Goal: Understand process/instructions: Learn about a topic

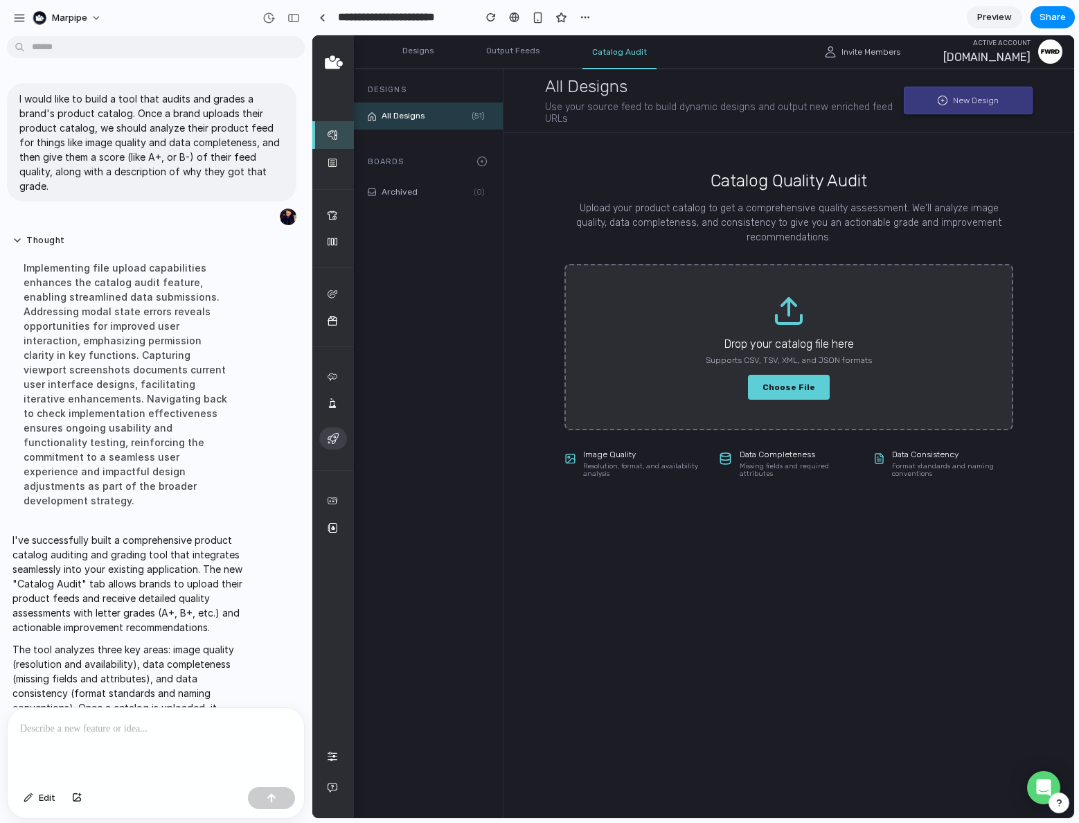
scroll to position [119, 0]
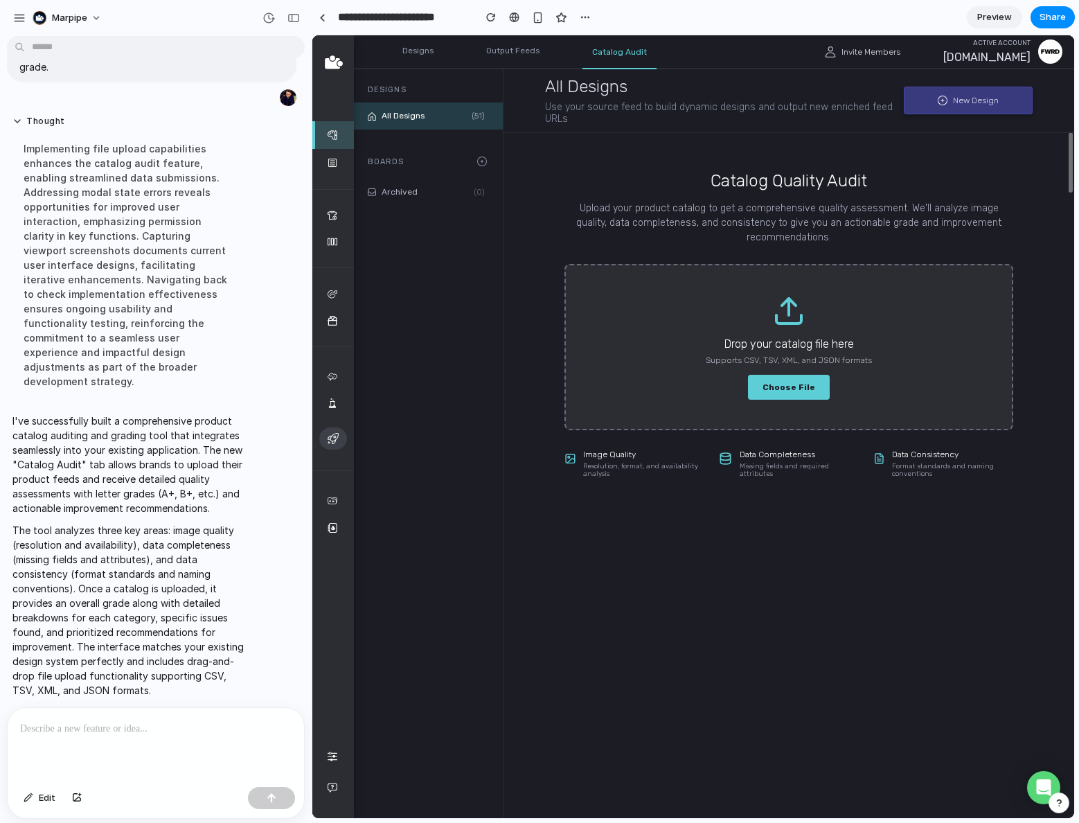
click at [841, 571] on main "Catalog Quality Audit Upload your product catalog to get a comprehensive qualit…" at bounding box center [788, 459] width 571 height 655
drag, startPoint x: 63, startPoint y: 373, endPoint x: 67, endPoint y: 430, distance: 57.6
click at [62, 374] on div "Implementing file upload capabilities enhances the catalog audit feature, enabl…" at bounding box center [127, 265] width 231 height 264
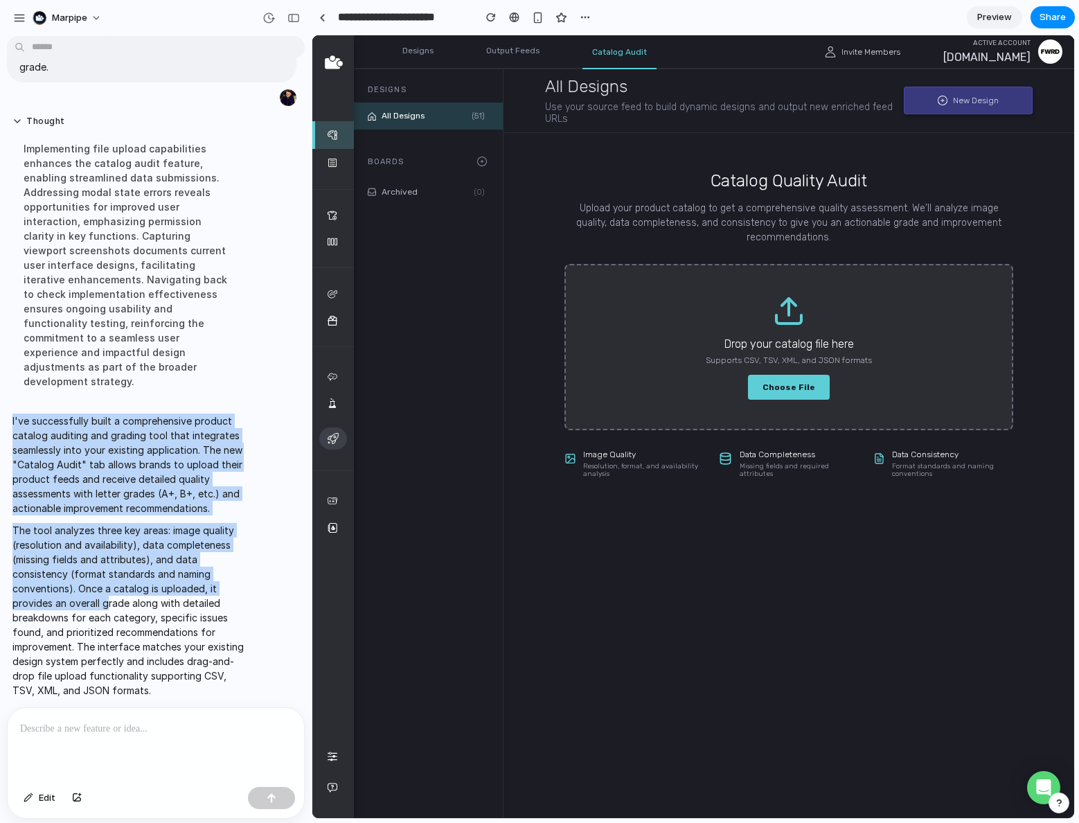
drag, startPoint x: 67, startPoint y: 430, endPoint x: 108, endPoint y: 584, distance: 159.0
click at [108, 584] on div "I've successfully built a comprehensive product catalog auditing and grading to…" at bounding box center [128, 555] width 242 height 300
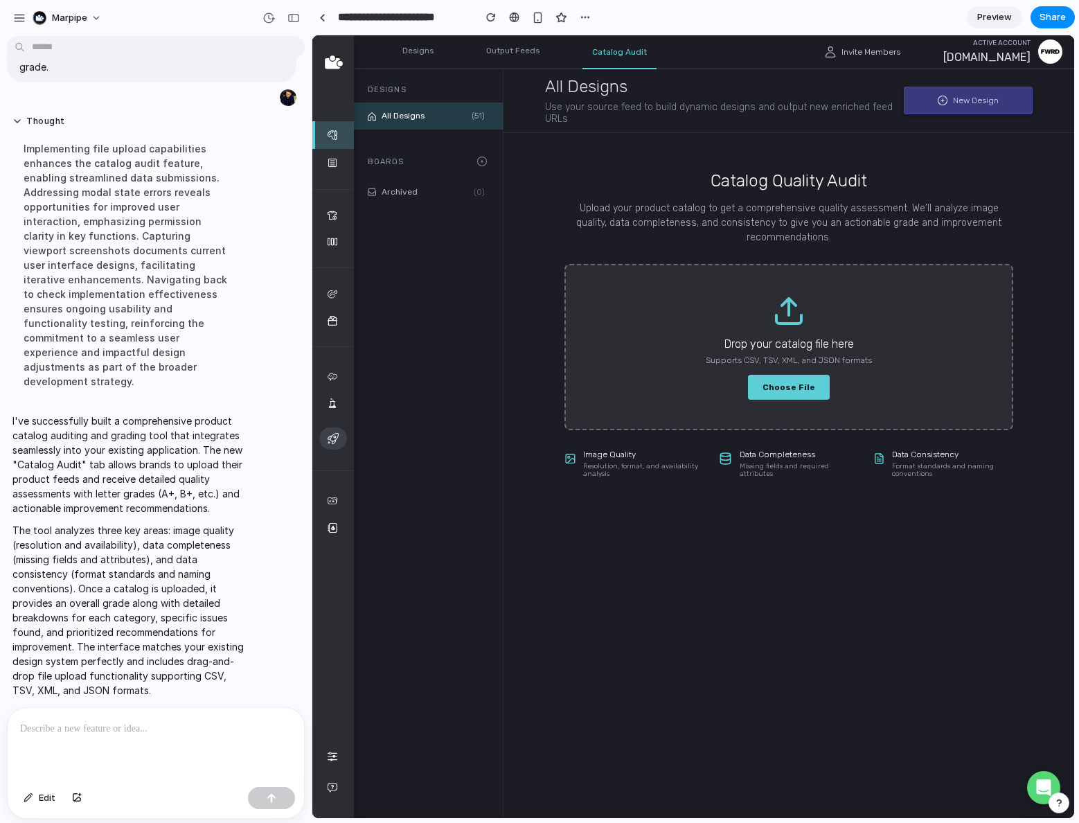
click at [108, 584] on p "The tool analyzes three key areas: image quality (resolution and availability),…" at bounding box center [127, 610] width 231 height 174
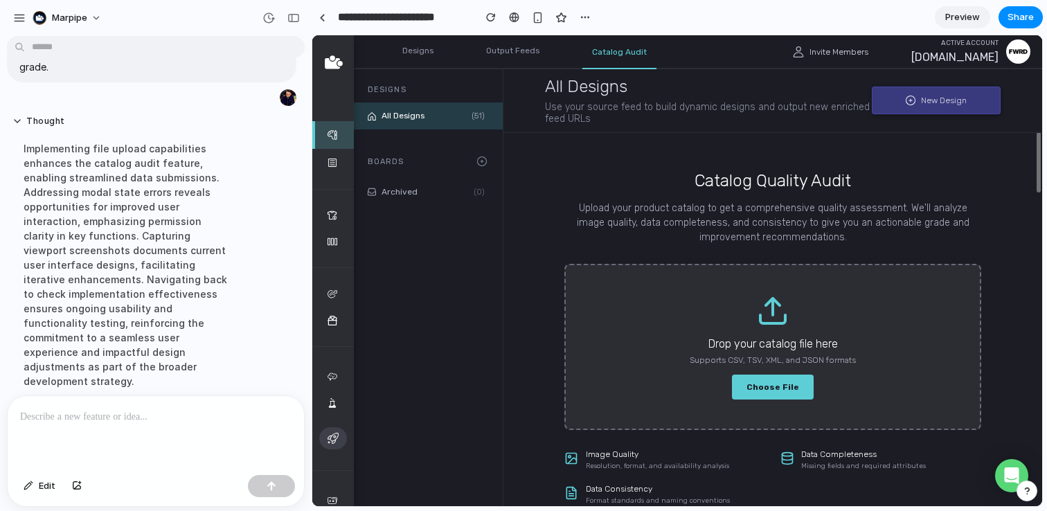
click at [899, 197] on div "Catalog Quality Audit Upload your product catalog to get a comprehensive qualit…" at bounding box center [772, 207] width 417 height 73
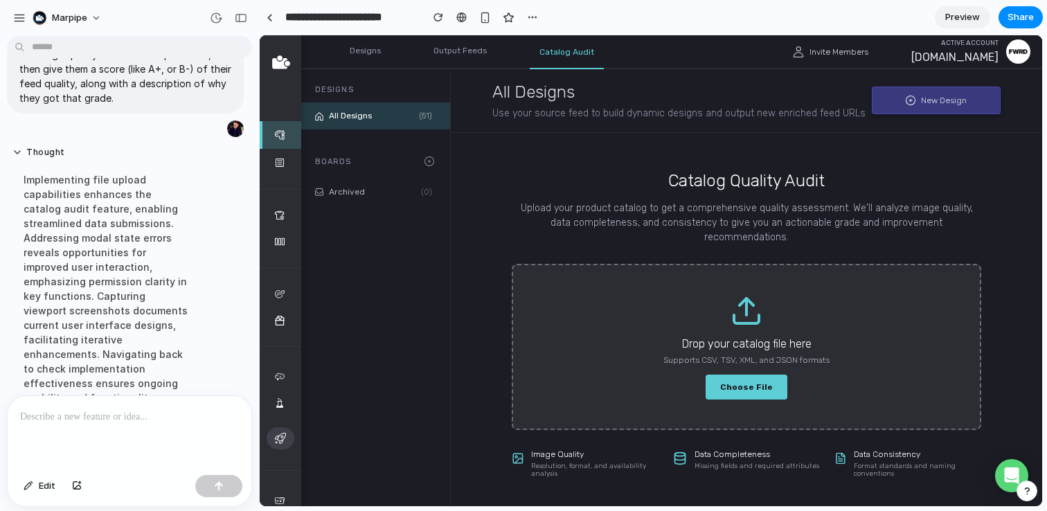
scroll to position [98, 0]
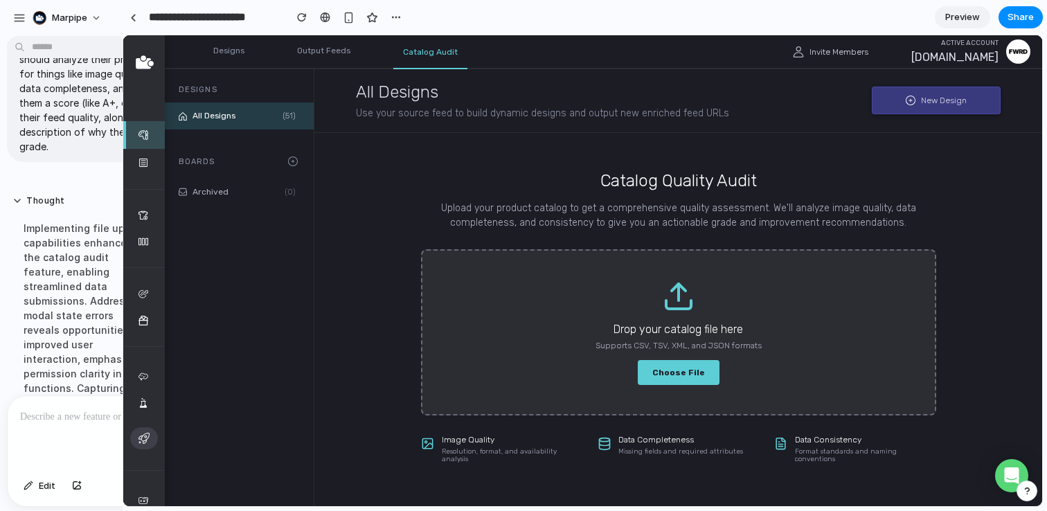
drag, startPoint x: 306, startPoint y: 136, endPoint x: 122, endPoint y: 131, distance: 184.3
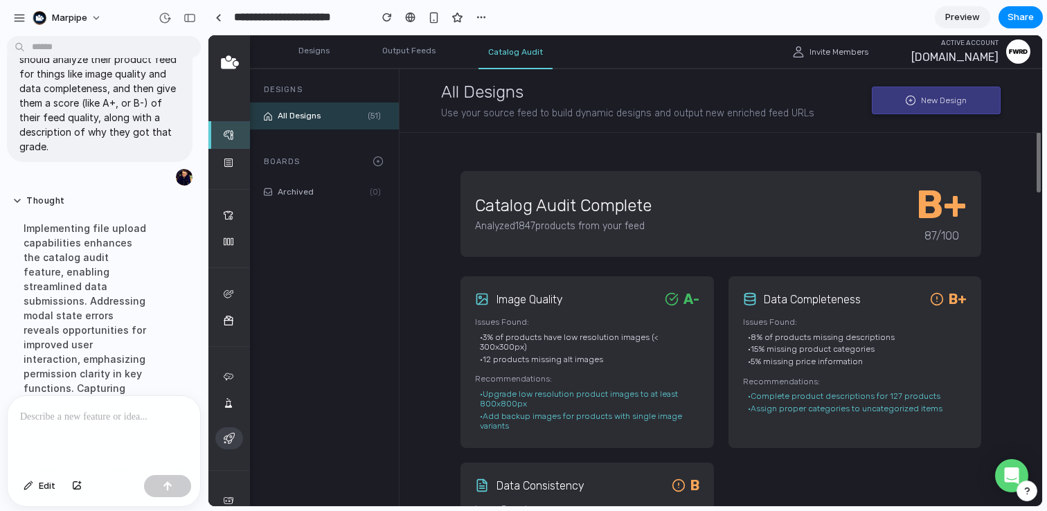
drag, startPoint x: 980, startPoint y: 308, endPoint x: 1016, endPoint y: 259, distance: 60.9
click at [982, 307] on div "Catalog Audit Complete Analyzed 1847 products from your feed B+ 87 /100 image Q…" at bounding box center [720, 417] width 559 height 530
drag, startPoint x: 1030, startPoint y: 178, endPoint x: 1016, endPoint y: 234, distance: 57.8
click at [1017, 233] on main "Catalog Audit Complete Analyzed 1847 products from your feed B+ 87 /100 image Q…" at bounding box center [721, 303] width 643 height 343
click at [994, 260] on div "Catalog Audit Complete Analyzed 1847 products from your feed B+ 87 /100 image Q…" at bounding box center [720, 417] width 559 height 530
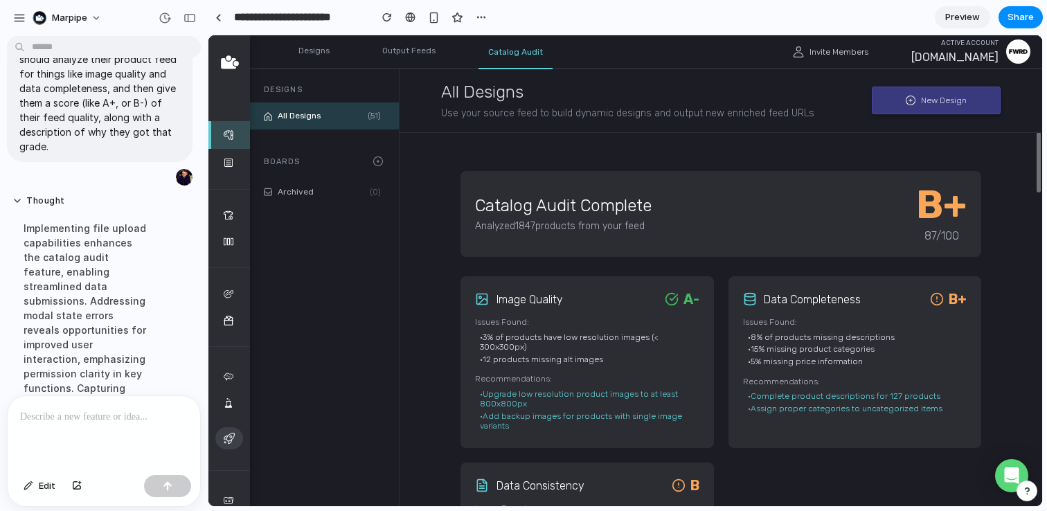
drag, startPoint x: 1037, startPoint y: 170, endPoint x: 1030, endPoint y: 204, distance: 34.1
click at [1032, 207] on div at bounding box center [1037, 367] width 10 height 470
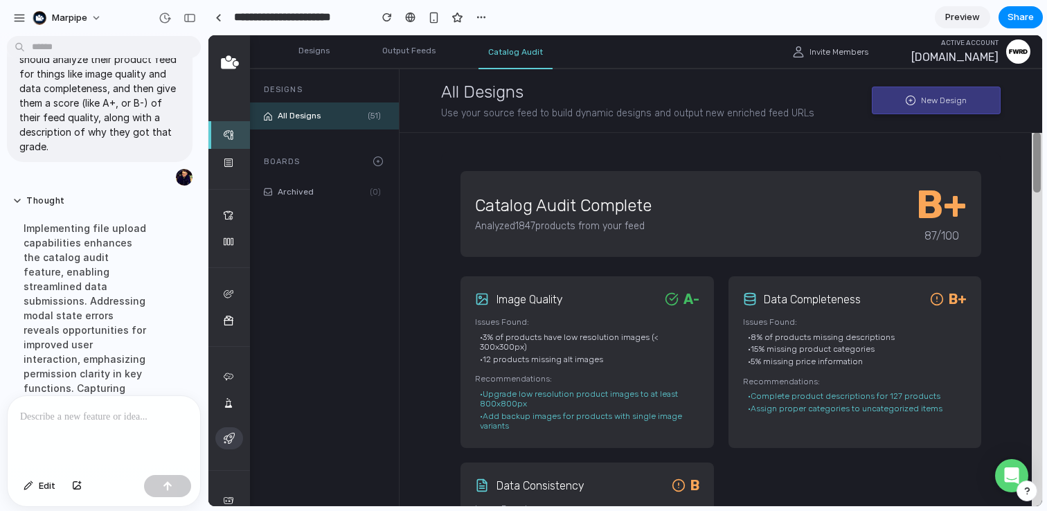
drag, startPoint x: 1030, startPoint y: 199, endPoint x: 1031, endPoint y: 230, distance: 30.5
click at [1030, 231] on main "Catalog Audit Complete Analyzed 1847 products from your feed B+ 87 /100 image Q…" at bounding box center [721, 303] width 643 height 343
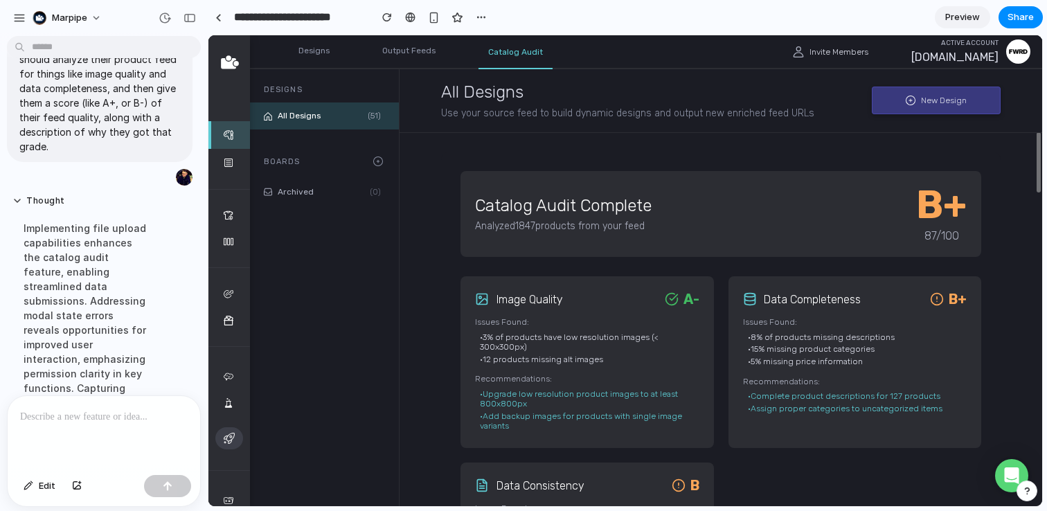
drag, startPoint x: 1031, startPoint y: 230, endPoint x: 982, endPoint y: 291, distance: 78.4
click at [1039, 228] on div at bounding box center [1037, 367] width 10 height 470
click at [970, 310] on div "data Completeness B+ Issues Found: • 8% of products missing descriptions • 15% …" at bounding box center [854, 362] width 253 height 172
drag, startPoint x: 765, startPoint y: 391, endPoint x: 764, endPoint y: 533, distance: 142.6
click at [764, 506] on html "ENRICHED CATALOGS Designs Output Feeds FEED MANAGEMENT Source Feed Manage Field…" at bounding box center [625, 270] width 834 height 471
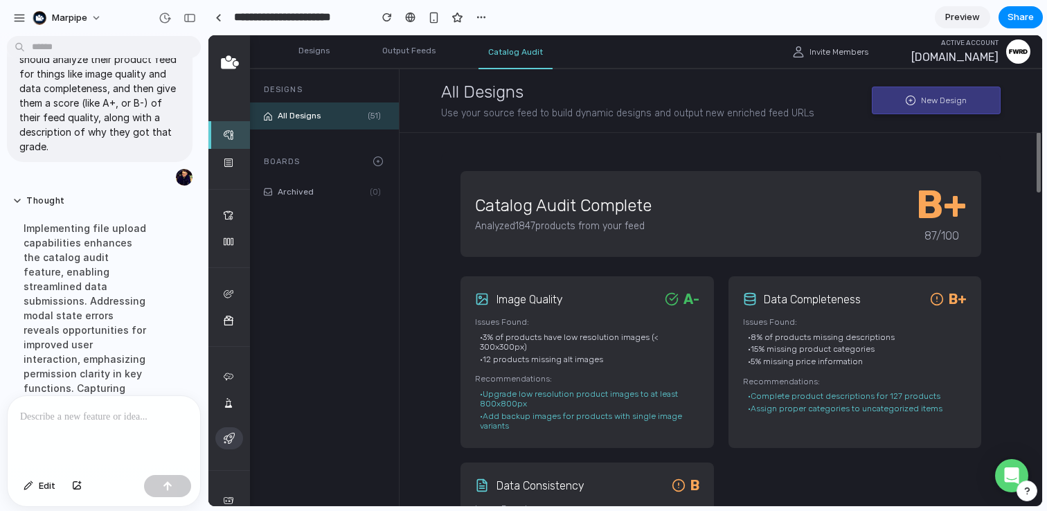
drag, startPoint x: 633, startPoint y: 472, endPoint x: 487, endPoint y: 356, distance: 186.3
click at [490, 368] on div "image Quality A- Issues Found: • 3% of products have low resolution images (< 3…" at bounding box center [720, 446] width 521 height 341
click at [453, 355] on div "Catalog Audit Complete Analyzed 1847 products from your feed B+ 87 /100 image Q…" at bounding box center [720, 417] width 559 height 530
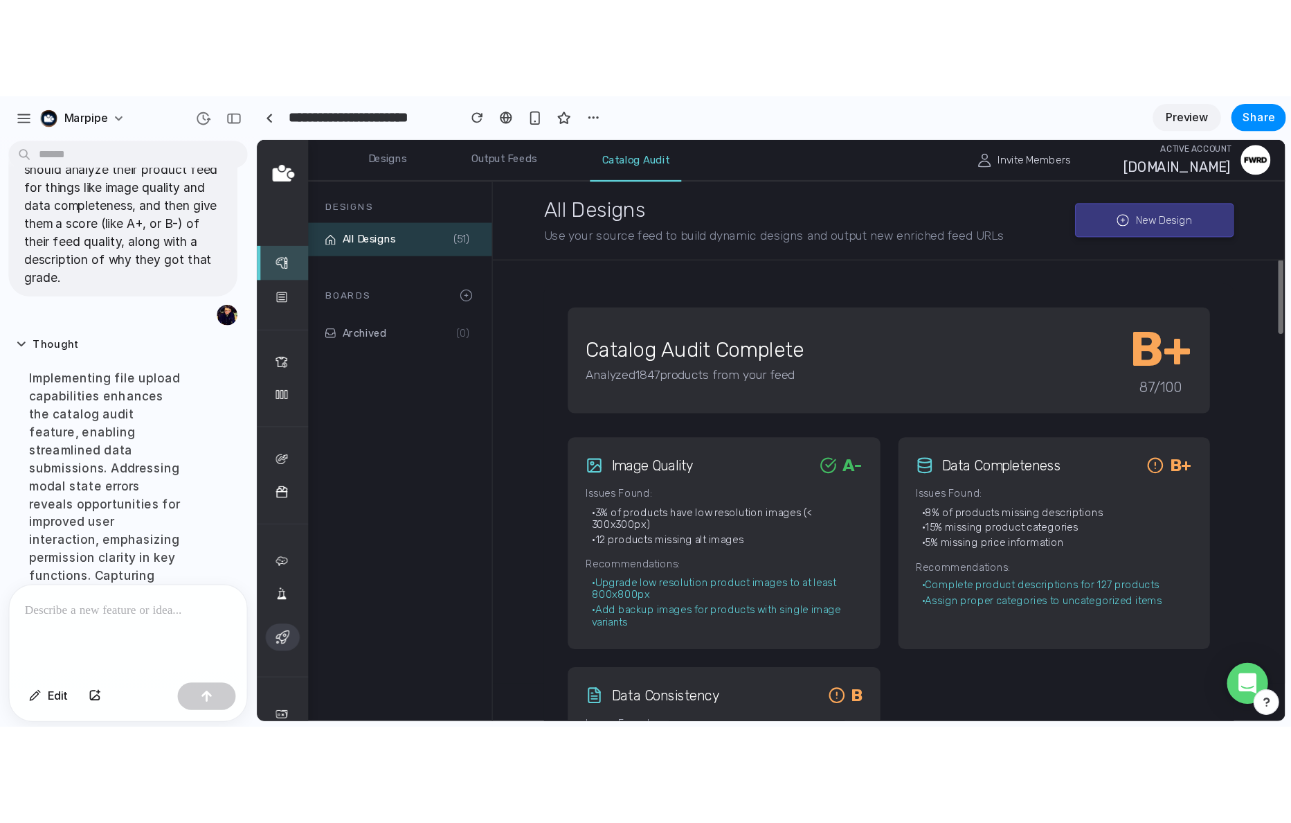
scroll to position [98, 0]
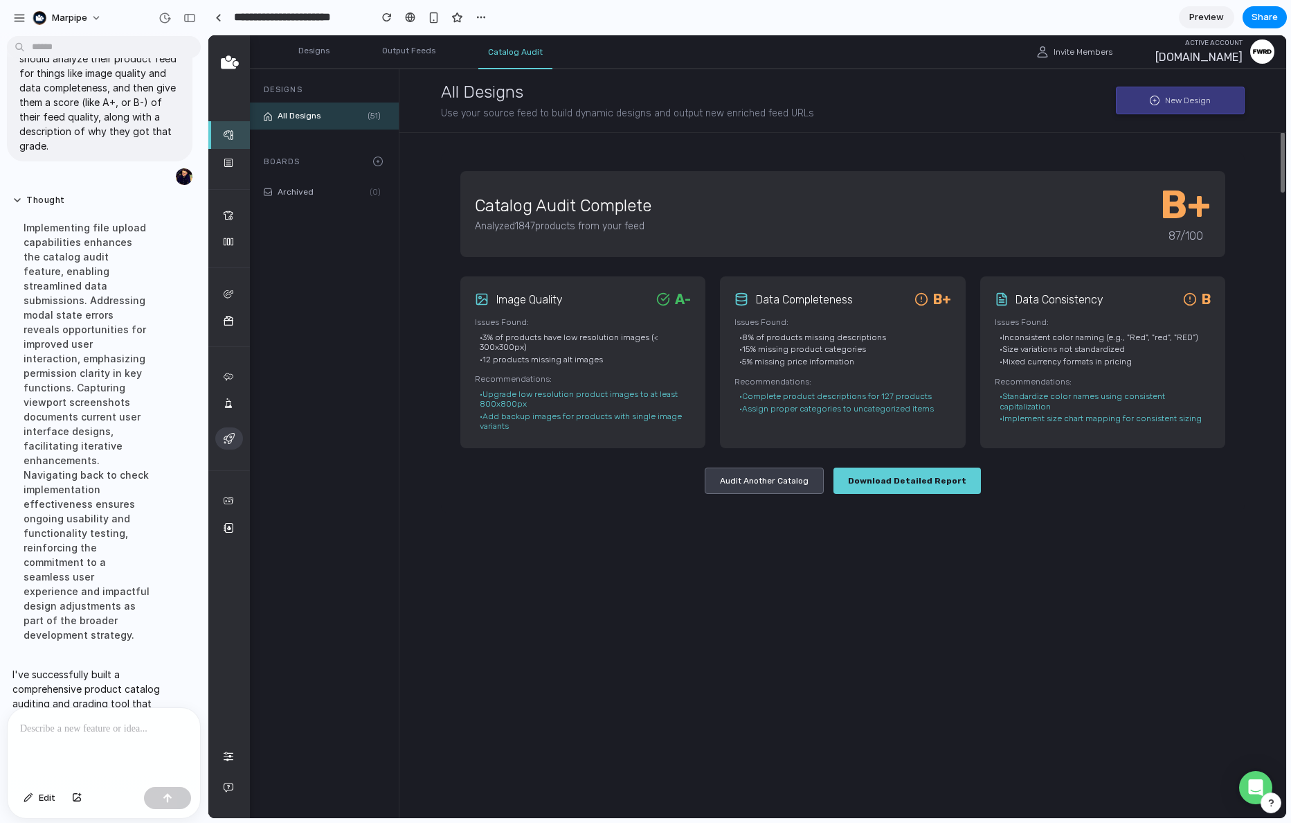
click at [1078, 569] on main "Catalog Audit Complete Analyzed 1847 products from your feed B+ 87 /100 image Q…" at bounding box center [843, 459] width 887 height 655
click at [1078, 580] on main "Catalog Audit Complete Analyzed 1847 products from your feed B+ 87 /100 image Q…" at bounding box center [843, 459] width 887 height 655
click at [925, 549] on main "Catalog Audit Complete Analyzed 1847 products from your feed B+ 87 /100 image Q…" at bounding box center [843, 459] width 887 height 655
click at [905, 562] on main "Catalog Audit Complete Analyzed 1847 products from your feed B+ 87 /100 image Q…" at bounding box center [843, 459] width 887 height 655
